Goal: Task Accomplishment & Management: Manage account settings

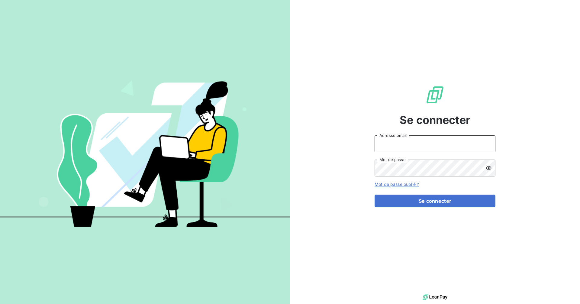
click at [395, 144] on input "Adresse email" at bounding box center [434, 143] width 121 height 17
type input "[EMAIL_ADDRESS][DOMAIN_NAME]"
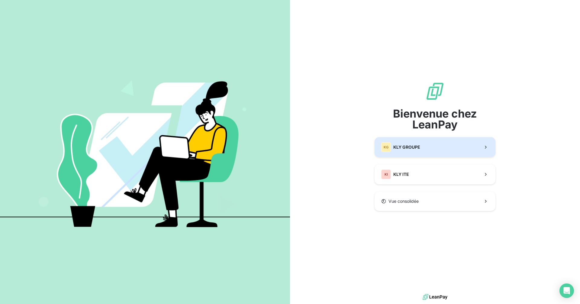
click at [408, 149] on span "KLY GROUPE" at bounding box center [406, 147] width 27 height 6
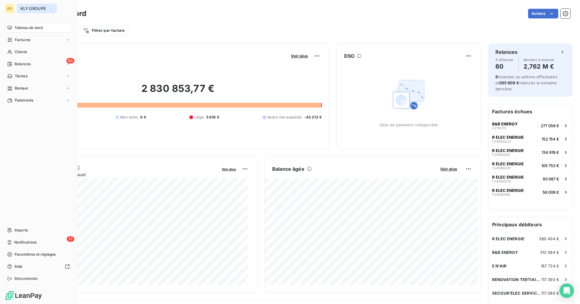
click at [34, 11] on span "KLY GROUPE" at bounding box center [33, 8] width 25 height 5
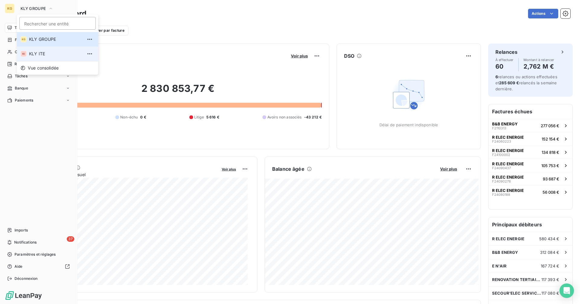
click at [44, 53] on span "KLY ITE" at bounding box center [55, 54] width 53 height 6
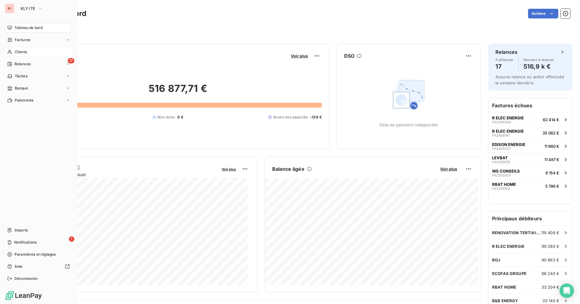
click at [16, 52] on span "Clients" at bounding box center [21, 51] width 12 height 5
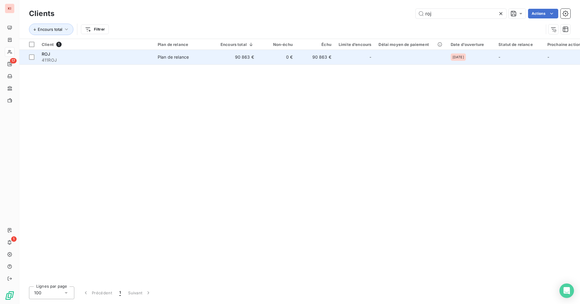
type input "roj"
click at [258, 54] on td "0 €" at bounding box center [277, 57] width 39 height 14
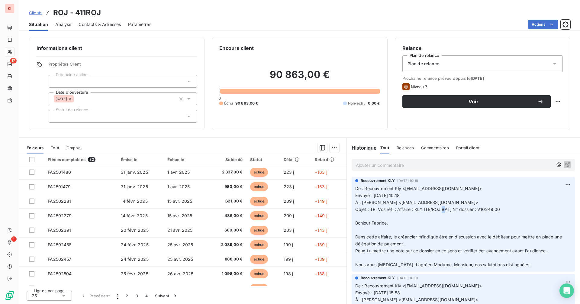
click at [443, 211] on span "Objet : TR: Vos réf: : Affaire : KLY ITE/ROJ BAT, N° dossier : V10249.00" at bounding box center [427, 209] width 145 height 5
click at [428, 220] on p "De : Recouvrement Kly <[EMAIL_ADDRESS][DOMAIN_NAME]> Envoyé : [DATE] 10:18 À : …" at bounding box center [463, 226] width 216 height 83
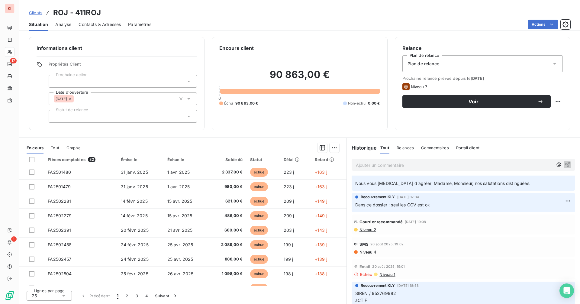
scroll to position [603, 0]
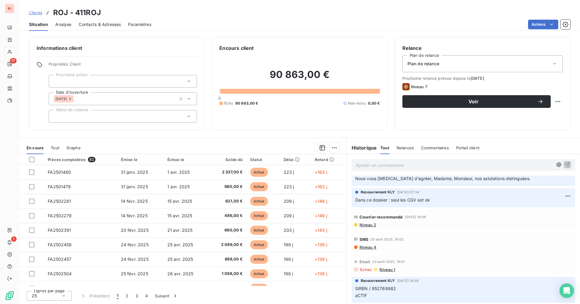
click at [376, 225] on span "Niveau 2" at bounding box center [367, 224] width 17 height 5
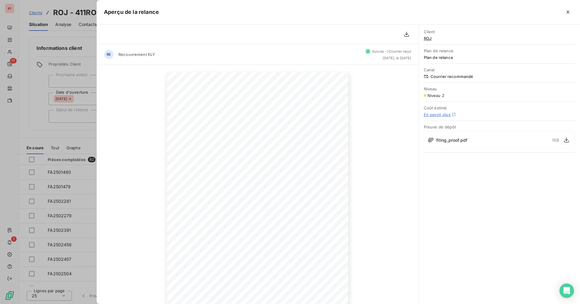
click at [570, 13] on button "button" at bounding box center [568, 12] width 10 height 10
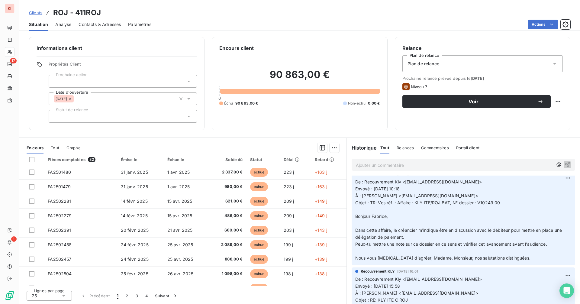
scroll to position [0, 0]
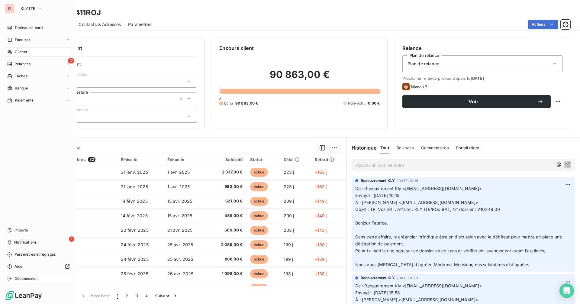
click at [17, 277] on span "Déconnexion" at bounding box center [25, 278] width 23 height 5
